Goal: Information Seeking & Learning: Learn about a topic

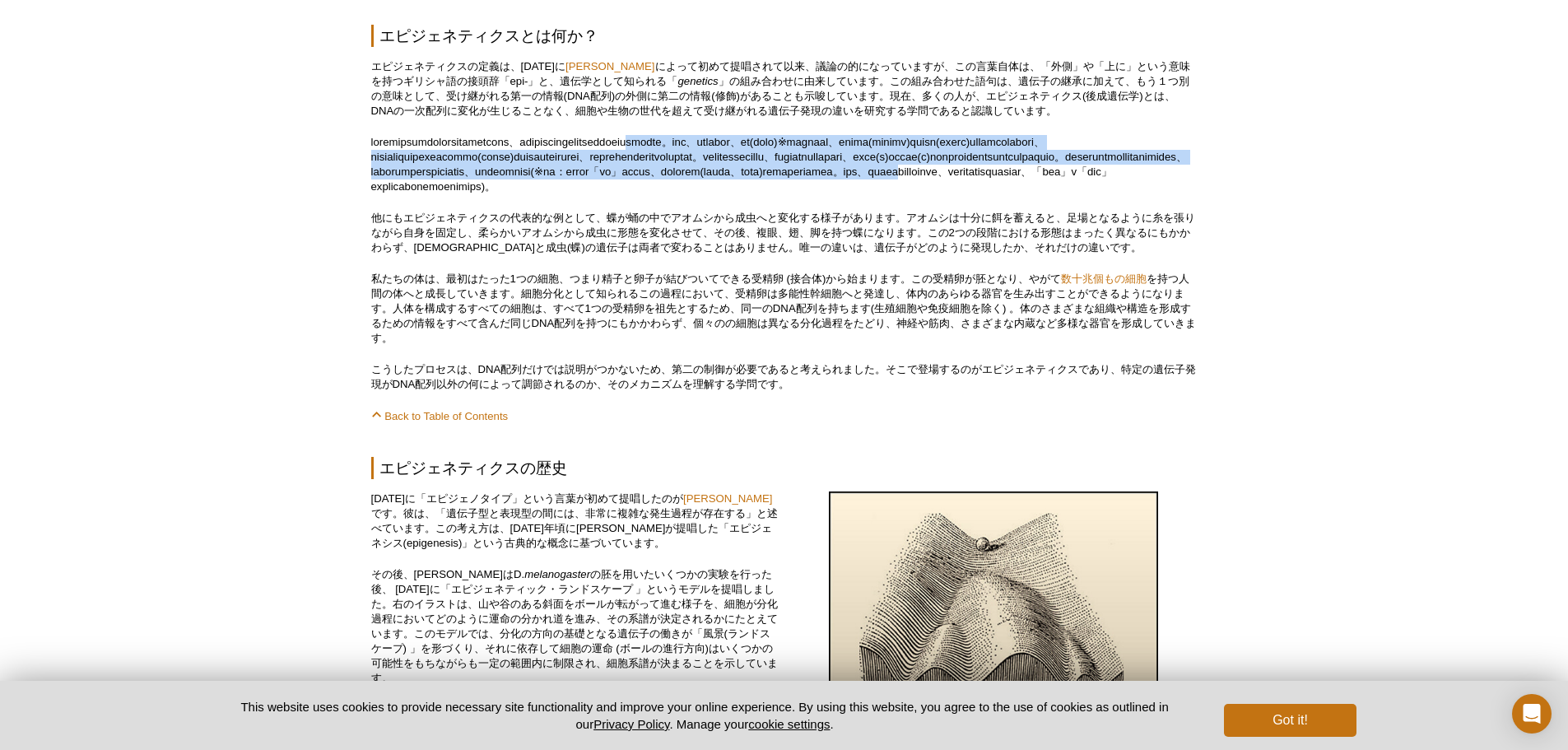
drag, startPoint x: 899, startPoint y: 132, endPoint x: 912, endPoint y: 215, distance: 84.0
click at [912, 194] on p at bounding box center [784, 164] width 826 height 59
drag, startPoint x: 912, startPoint y: 216, endPoint x: 886, endPoint y: 125, distance: 94.6
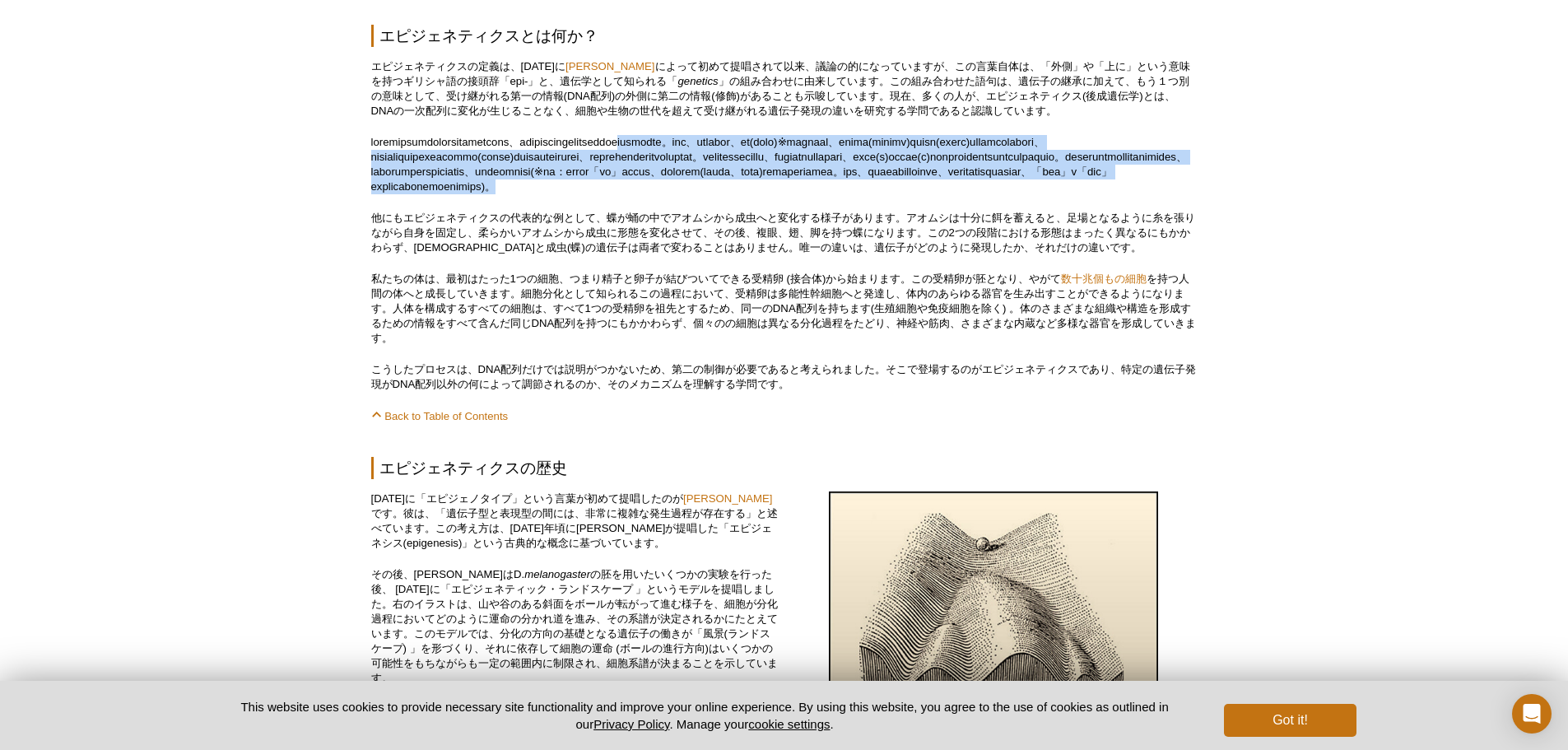
drag, startPoint x: 881, startPoint y: 121, endPoint x: 915, endPoint y: 211, distance: 96.2
click at [915, 194] on p at bounding box center [784, 164] width 826 height 59
click at [906, 194] on p at bounding box center [784, 164] width 826 height 59
drag, startPoint x: 782, startPoint y: 160, endPoint x: 798, endPoint y: 206, distance: 48.7
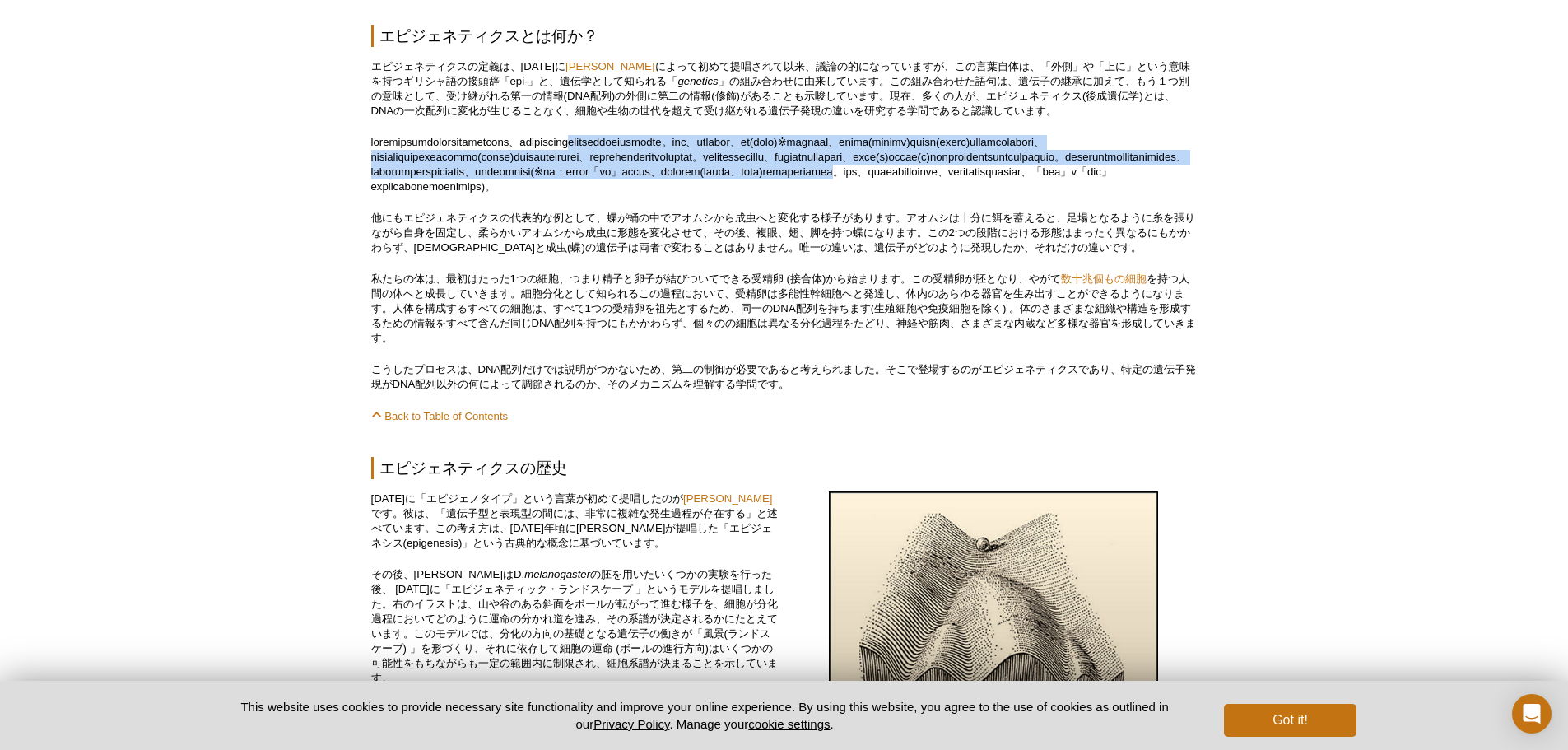
click at [799, 194] on p at bounding box center [784, 164] width 826 height 59
drag, startPoint x: 815, startPoint y: 211, endPoint x: 545, endPoint y: 144, distance: 278.2
click at [545, 144] on p at bounding box center [784, 164] width 826 height 59
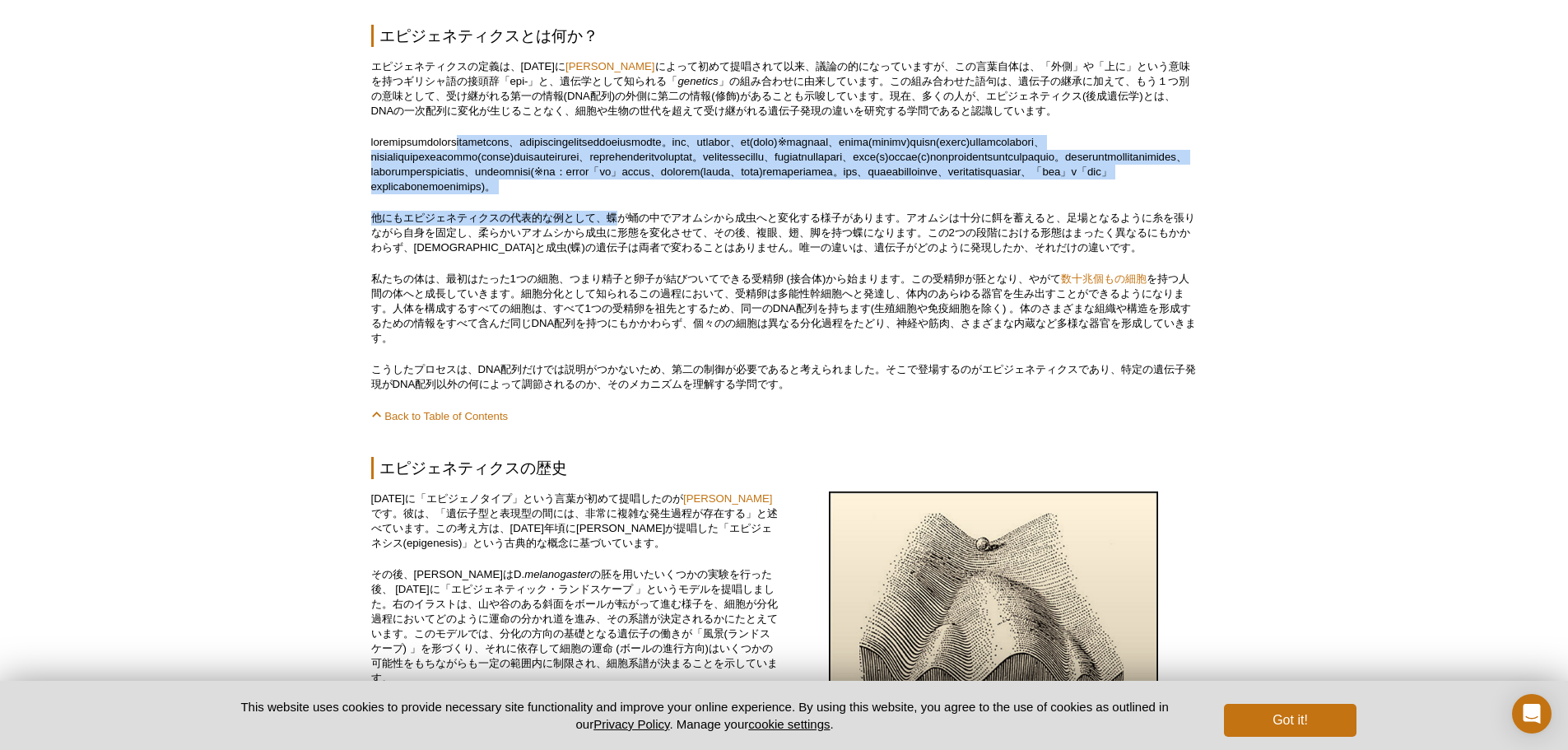
drag, startPoint x: 545, startPoint y: 144, endPoint x: 608, endPoint y: 242, distance: 116.5
click at [608, 242] on p "他にもエピジェネティクスの代表的な例として、蝶が蛹の中でアオムシから成虫へと変化する様子があります。アオムシは十分に餌を蓄えると、足場となるように糸を張りなが…" at bounding box center [784, 233] width 826 height 45
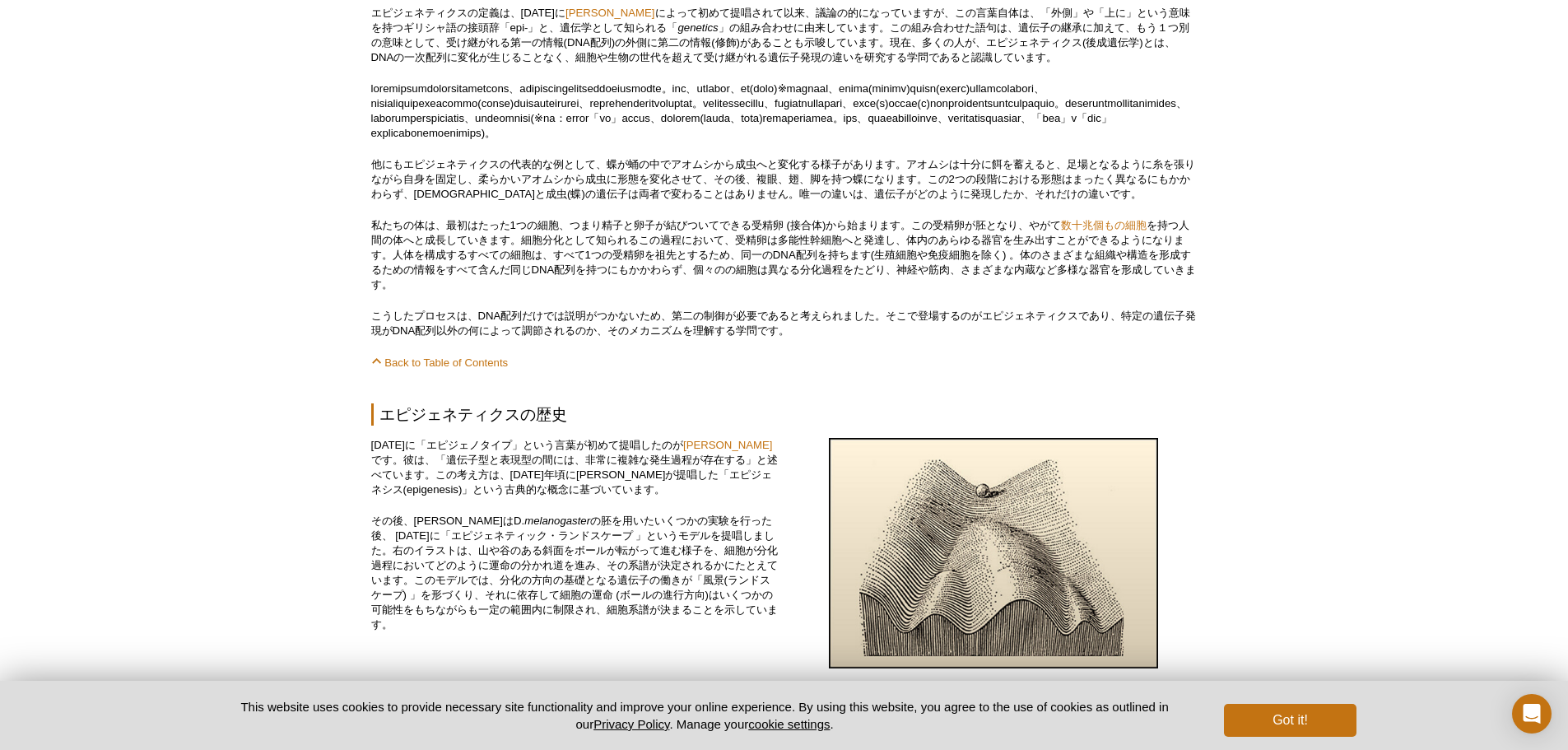
scroll to position [758, 0]
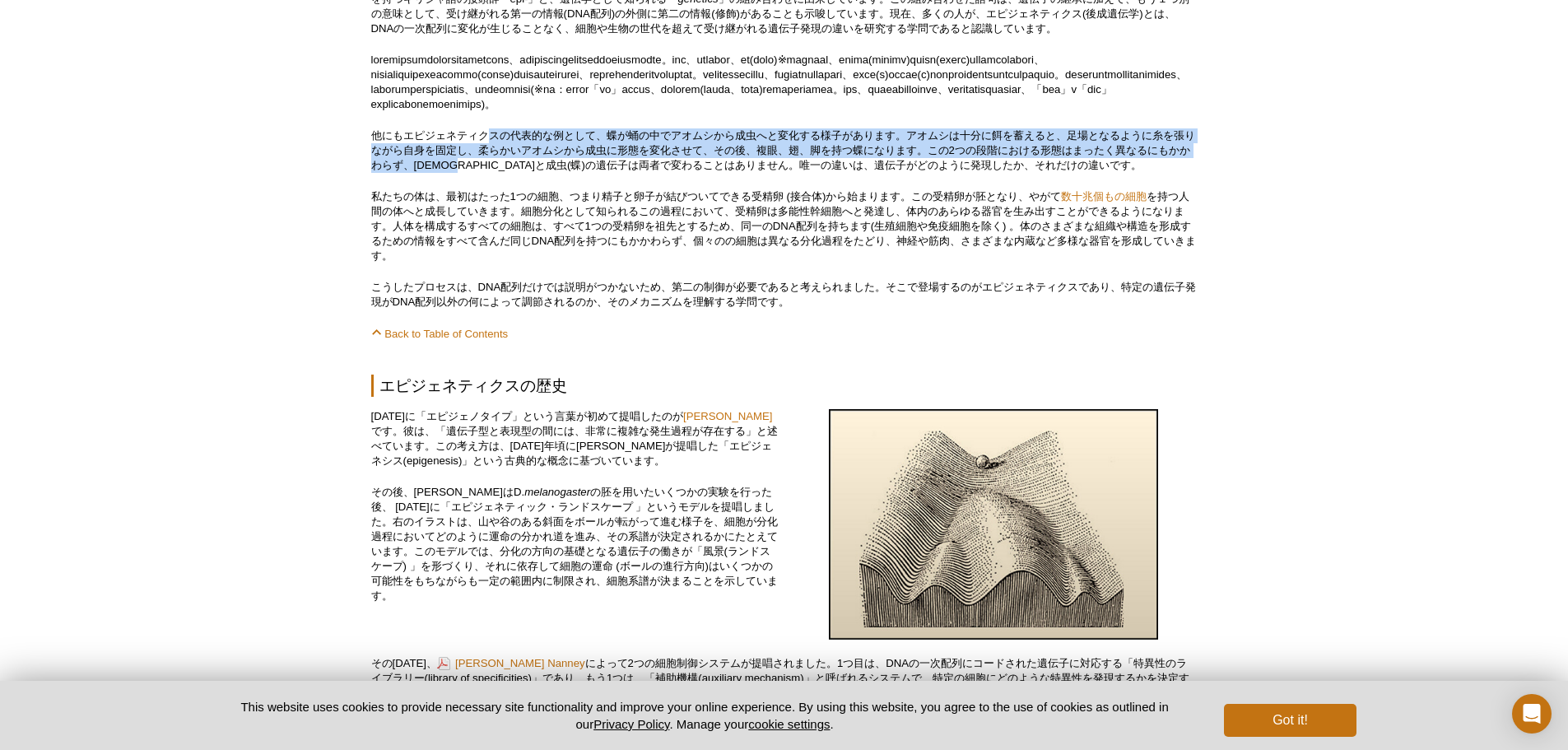
drag, startPoint x: 494, startPoint y: 155, endPoint x: 500, endPoint y: 193, distance: 38.5
click at [500, 173] on p "他にもエピジェネティクスの代表的な例として、蝶が蛹の中でアオムシから成虫へと変化する様子があります。アオムシは十分に餌を蓄えると、足場となるように糸を張りなが…" at bounding box center [784, 150] width 826 height 45
drag, startPoint x: 508, startPoint y: 188, endPoint x: 504, endPoint y: 150, distance: 38.2
